Goal: Information Seeking & Learning: Learn about a topic

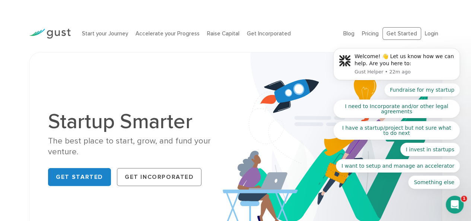
click at [120, 76] on div "Startup Smarter The best place to start, grow, and fund your venture. Get Start…" at bounding box center [235, 149] width 386 height 157
drag, startPoint x: 120, startPoint y: 76, endPoint x: 28, endPoint y: 58, distance: 93.9
click at [28, 58] on div "Startup Smarter The best place to start, grow, and fund your venture. Get Start…" at bounding box center [235, 149] width 424 height 195
click at [46, 62] on div "Startup Smarter The best place to start, grow, and fund your venture. Get Start…" at bounding box center [235, 149] width 413 height 195
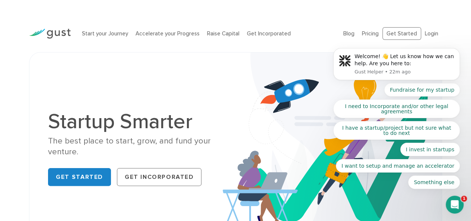
drag, startPoint x: 46, startPoint y: 62, endPoint x: 40, endPoint y: 61, distance: 5.8
click at [40, 61] on div "Startup Smarter The best place to start, grow, and fund your venture. Get Start…" at bounding box center [235, 149] width 413 height 195
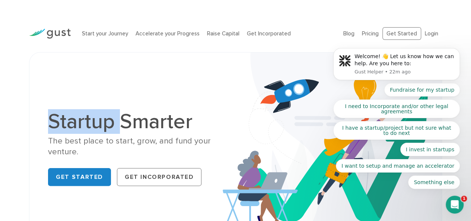
click at [40, 61] on div "Startup Smarter The best place to start, grow, and fund your venture. Get Start…" at bounding box center [235, 149] width 413 height 195
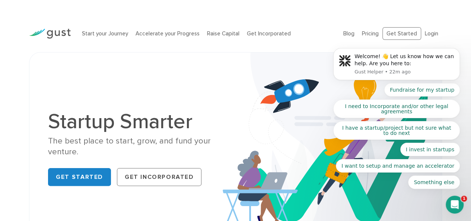
click at [14, 54] on div "Startup Smarter The best place to start, grow, and fund your venture. Get Start…" at bounding box center [235, 149] width 471 height 195
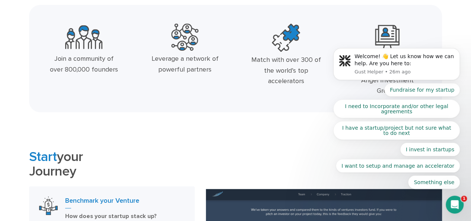
click at [415, 90] on button "Fundraise for my startup" at bounding box center [422, 89] width 76 height 13
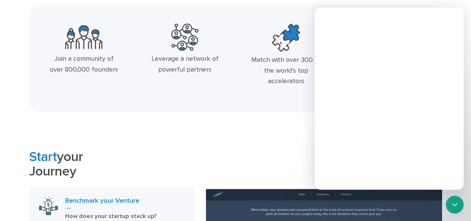
click at [419, 90] on div "Intercom messenger" at bounding box center [388, 110] width 149 height 158
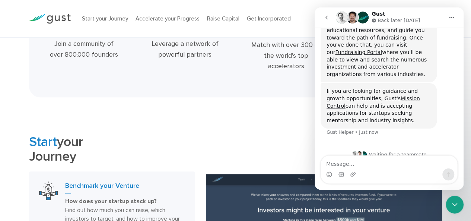
scroll to position [126, 0]
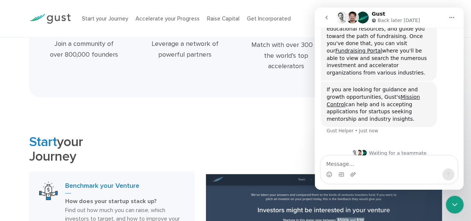
click at [450, 18] on icon "Home" at bounding box center [451, 18] width 6 height 6
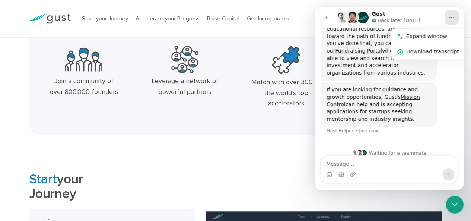
click at [451, 17] on icon "Home" at bounding box center [451, 18] width 6 height 6
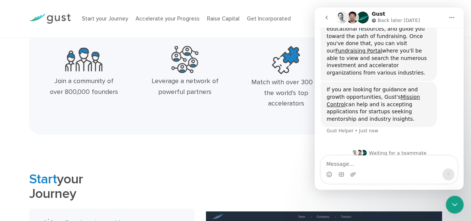
click at [234, 32] on div "Start your Journey Accelerate your Progress Raise Capital Get Incorporated Blog…" at bounding box center [235, 18] width 424 height 37
